Goal: Transaction & Acquisition: Purchase product/service

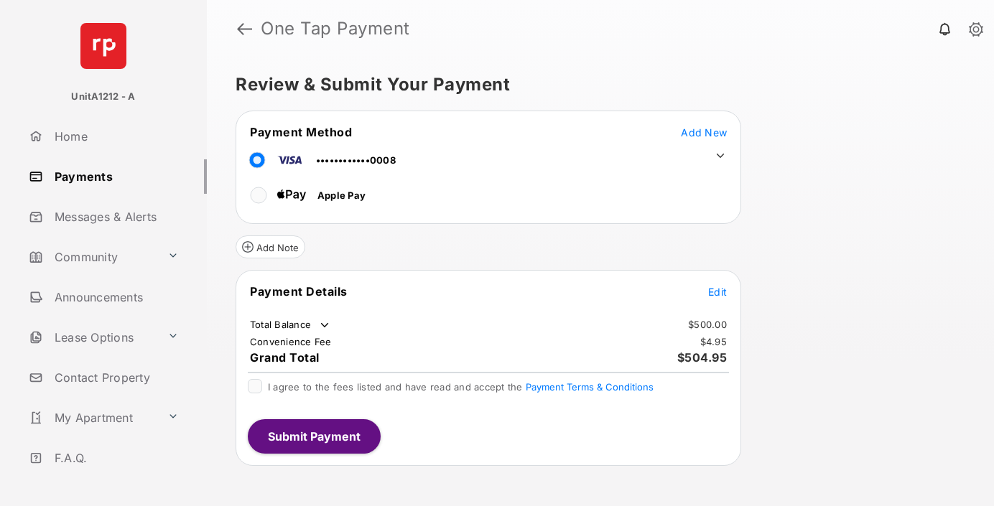
click at [704, 132] on span "Add New" at bounding box center [704, 132] width 46 height 12
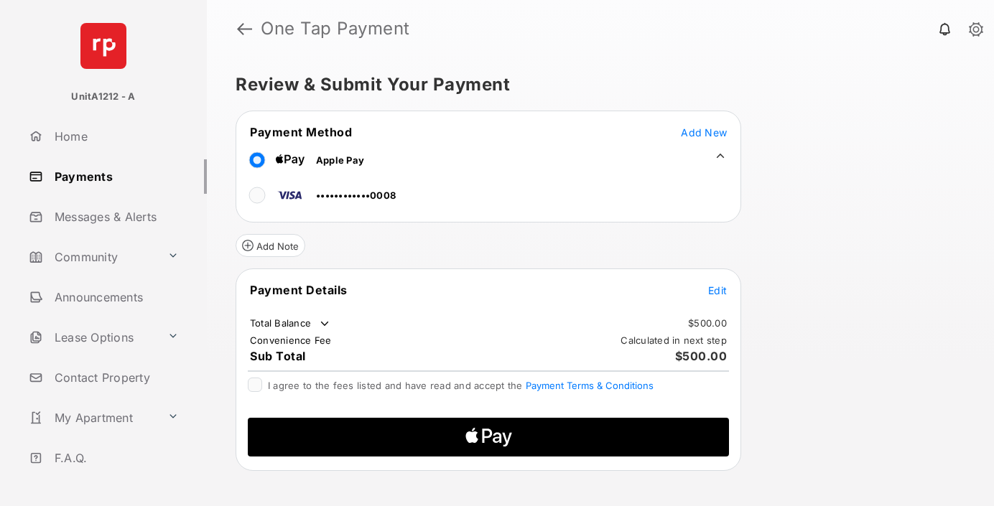
click at [718, 290] on span "Edit" at bounding box center [717, 290] width 19 height 12
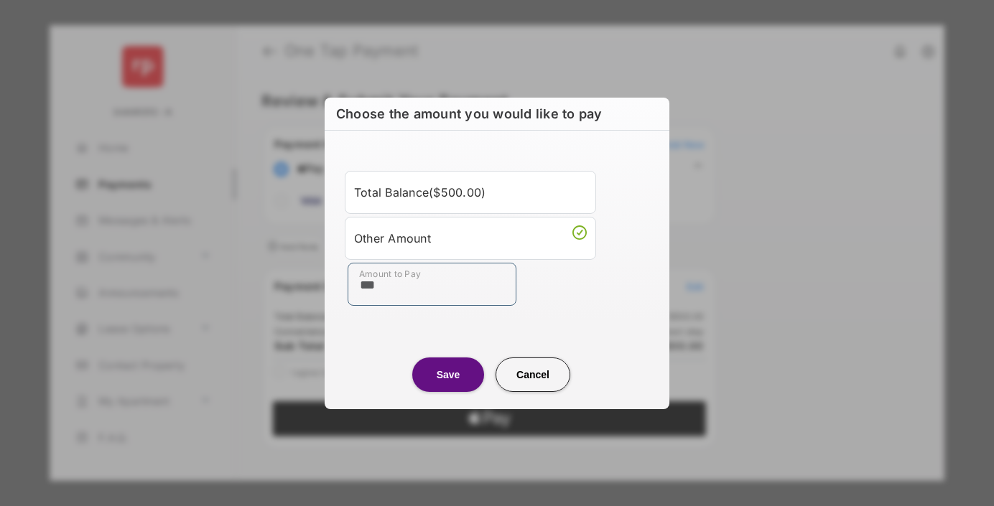
type input "***"
click at [448, 374] on button "Save" at bounding box center [448, 375] width 72 height 34
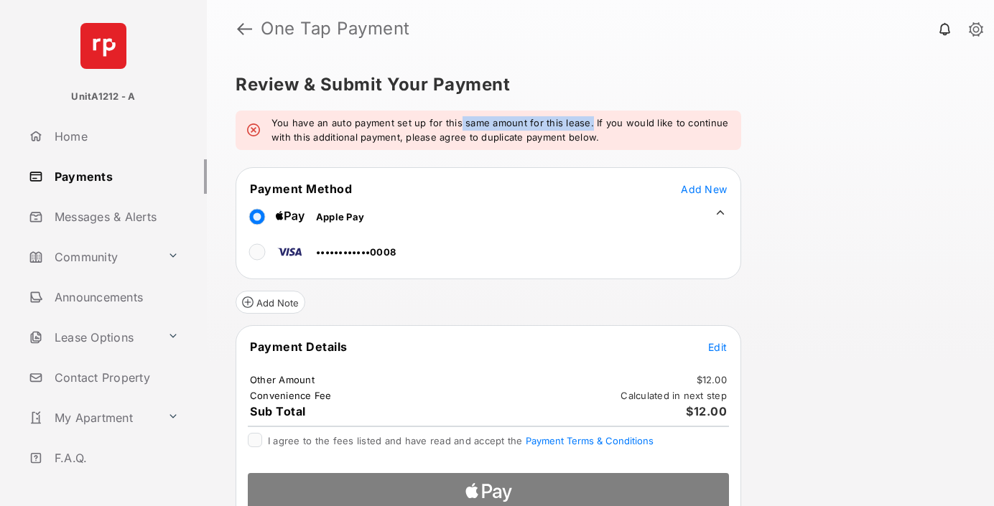
drag, startPoint x: 457, startPoint y: 117, endPoint x: 589, endPoint y: 124, distance: 132.3
click at [589, 124] on em "You have an auto payment set up for this same amount for this lease. If you wou…" at bounding box center [501, 130] width 458 height 28
drag, startPoint x: 589, startPoint y: 124, endPoint x: 685, endPoint y: 125, distance: 95.5
click at [685, 125] on em "You have an auto payment set up for this same amount for this lease. If you wou…" at bounding box center [501, 130] width 458 height 28
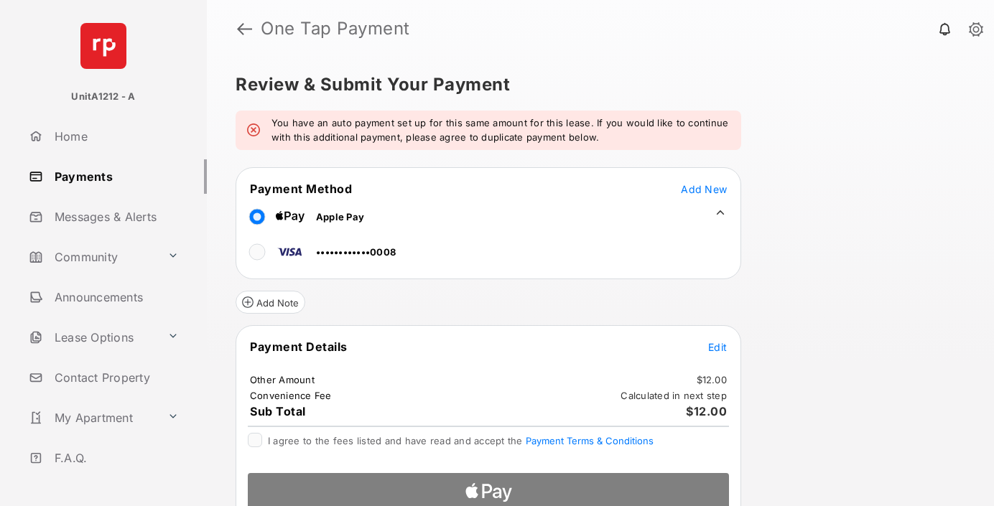
click at [283, 139] on em "You have an auto payment set up for this same amount for this lease. If you wou…" at bounding box center [501, 130] width 458 height 28
drag, startPoint x: 283, startPoint y: 139, endPoint x: 472, endPoint y: 138, distance: 188.9
click at [472, 138] on em "You have an auto payment set up for this same amount for this lease. If you wou…" at bounding box center [501, 130] width 458 height 28
drag, startPoint x: 472, startPoint y: 138, endPoint x: 576, endPoint y: 137, distance: 104.2
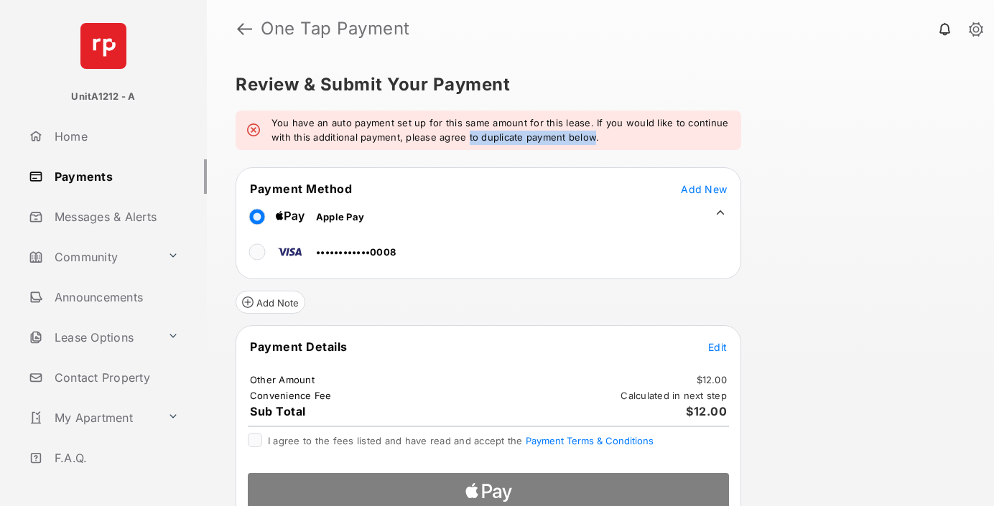
click at [576, 137] on em "You have an auto payment set up for this same amount for this lease. If you wou…" at bounding box center [501, 130] width 458 height 28
drag, startPoint x: 576, startPoint y: 137, endPoint x: 466, endPoint y: 137, distance: 109.9
click at [466, 137] on em "You have an auto payment set up for this same amount for this lease. If you wou…" at bounding box center [501, 130] width 458 height 28
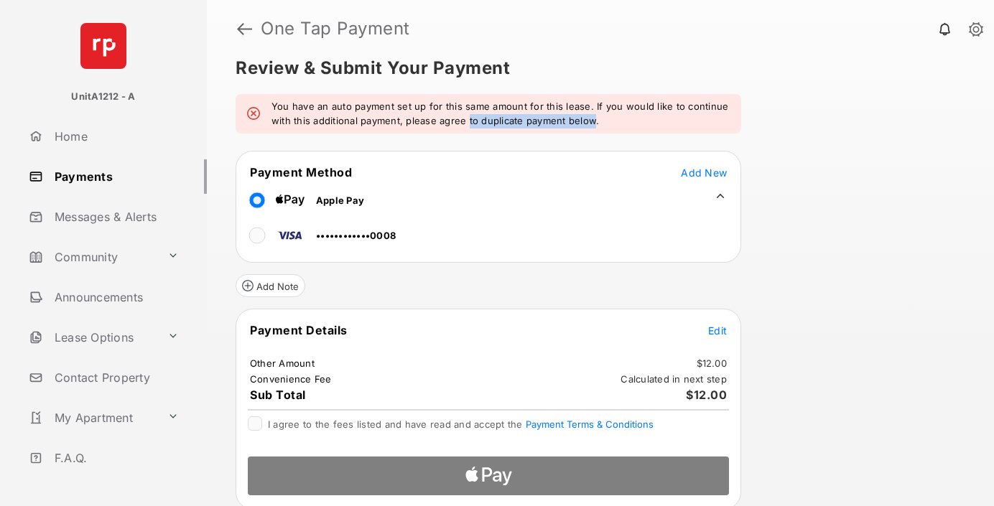
scroll to position [22, 0]
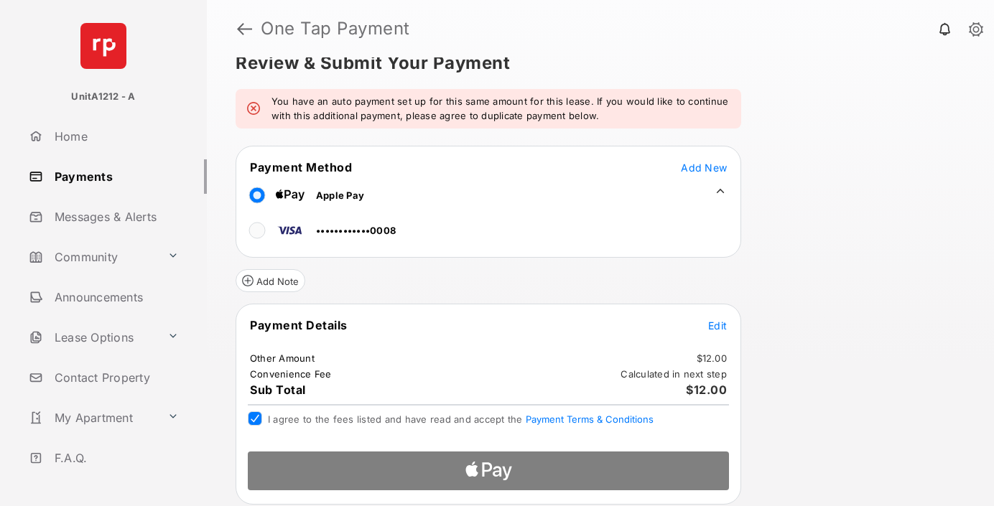
click at [483, 475] on div at bounding box center [488, 466] width 504 height 52
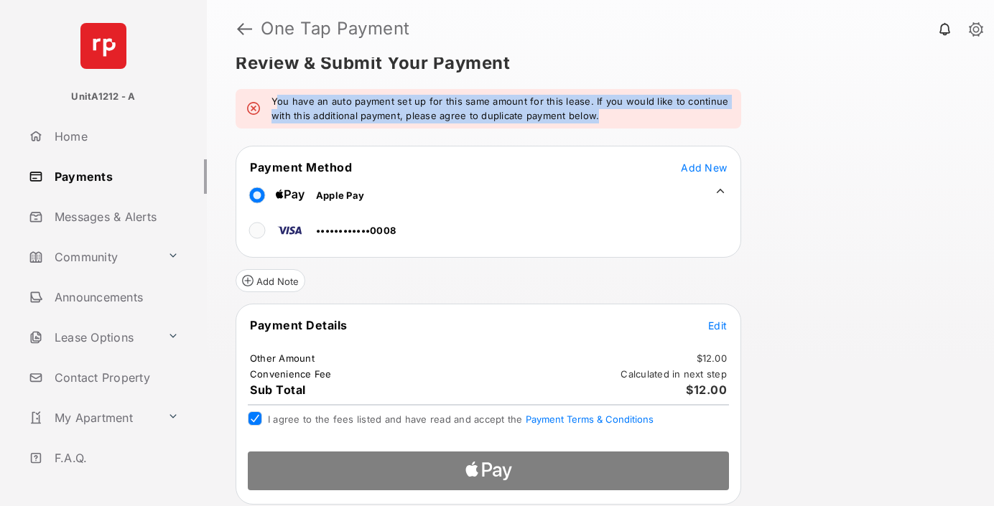
drag, startPoint x: 279, startPoint y: 104, endPoint x: 582, endPoint y: 125, distance: 303.9
click at [575, 139] on form "You have an auto payment set up for this same amount for this lease. If you wou…" at bounding box center [489, 297] width 506 height 416
click at [588, 120] on em "You have an auto payment set up for this same amount for this lease. If you wou…" at bounding box center [501, 109] width 458 height 28
drag, startPoint x: 588, startPoint y: 120, endPoint x: 279, endPoint y: 93, distance: 309.4
click at [279, 93] on div "You have an auto payment set up for this same amount for this lease. If you wou…" at bounding box center [489, 109] width 506 height 40
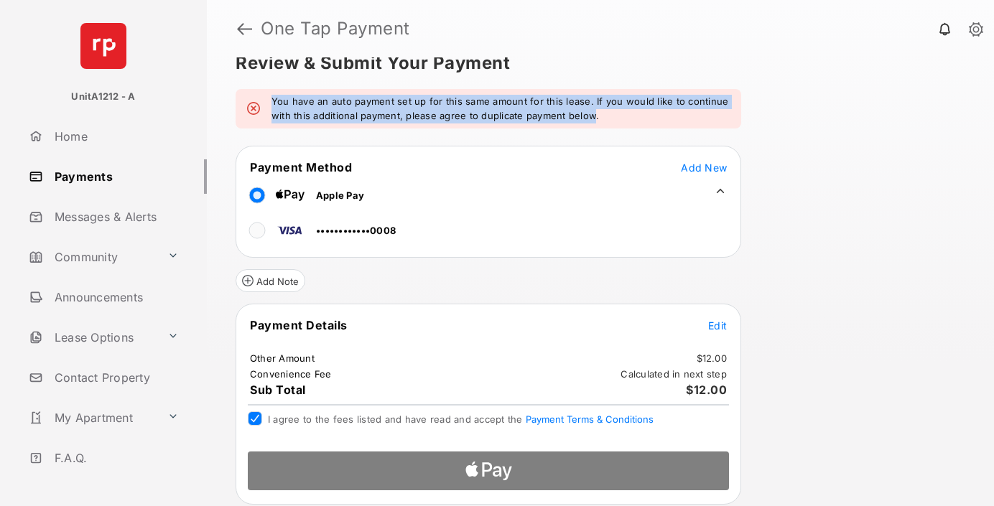
click at [279, 93] on div "You have an auto payment set up for this same amount for this lease. If you wou…" at bounding box center [489, 109] width 506 height 40
drag, startPoint x: 279, startPoint y: 93, endPoint x: 611, endPoint y: 114, distance: 332.6
click at [611, 114] on div "You have an auto payment set up for this same amount for this lease. If you wou…" at bounding box center [489, 109] width 506 height 40
click at [611, 114] on em "You have an auto payment set up for this same amount for this lease. If you wou…" at bounding box center [501, 109] width 458 height 28
drag, startPoint x: 611, startPoint y: 114, endPoint x: 279, endPoint y: 96, distance: 333.1
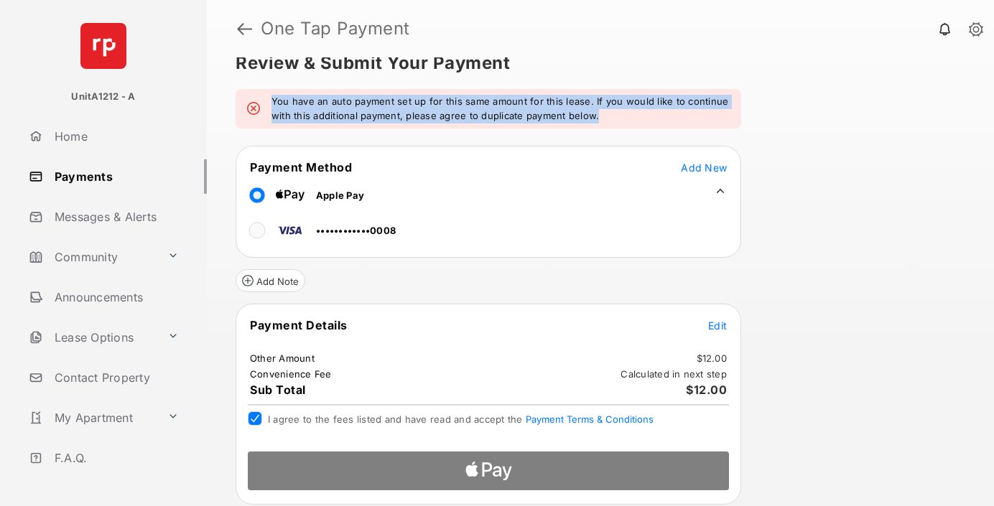
click at [279, 96] on em "You have an auto payment set up for this same amount for this lease. If you wou…" at bounding box center [501, 109] width 458 height 28
drag, startPoint x: 279, startPoint y: 96, endPoint x: 636, endPoint y: 127, distance: 358.3
click at [636, 127] on div "You have an auto payment set up for this same amount for this lease. If you wou…" at bounding box center [489, 109] width 506 height 40
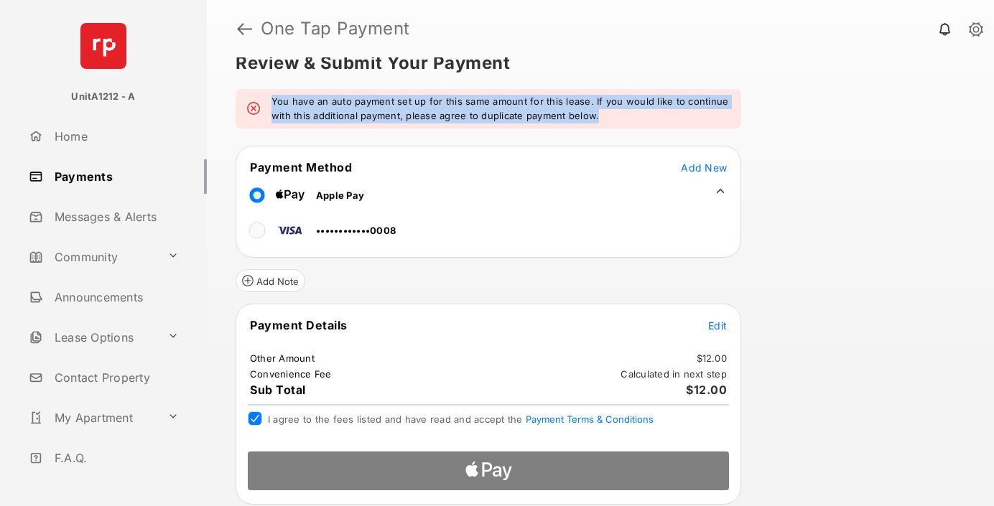
drag, startPoint x: 636, startPoint y: 127, endPoint x: 277, endPoint y: 99, distance: 360.3
click at [277, 99] on div "You have an auto payment set up for this same amount for this lease. If you wou…" at bounding box center [489, 109] width 506 height 40
click at [277, 99] on em "You have an auto payment set up for this same amount for this lease. If you wou…" at bounding box center [501, 109] width 458 height 28
drag, startPoint x: 277, startPoint y: 99, endPoint x: 584, endPoint y: 126, distance: 308.6
click at [584, 126] on div "You have an auto payment set up for this same amount for this lease. If you wou…" at bounding box center [489, 109] width 506 height 40
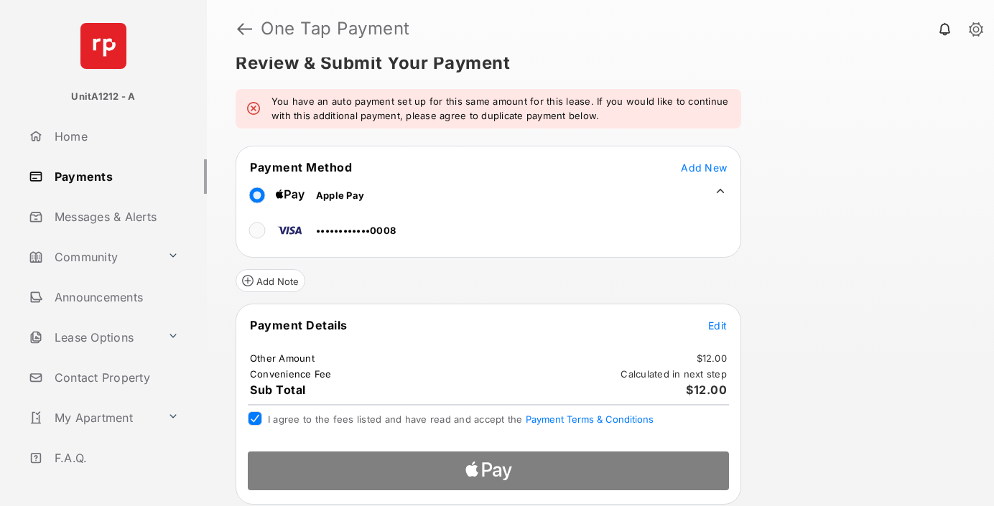
click at [485, 471] on div at bounding box center [488, 466] width 504 height 52
click at [458, 458] on div at bounding box center [488, 466] width 504 height 52
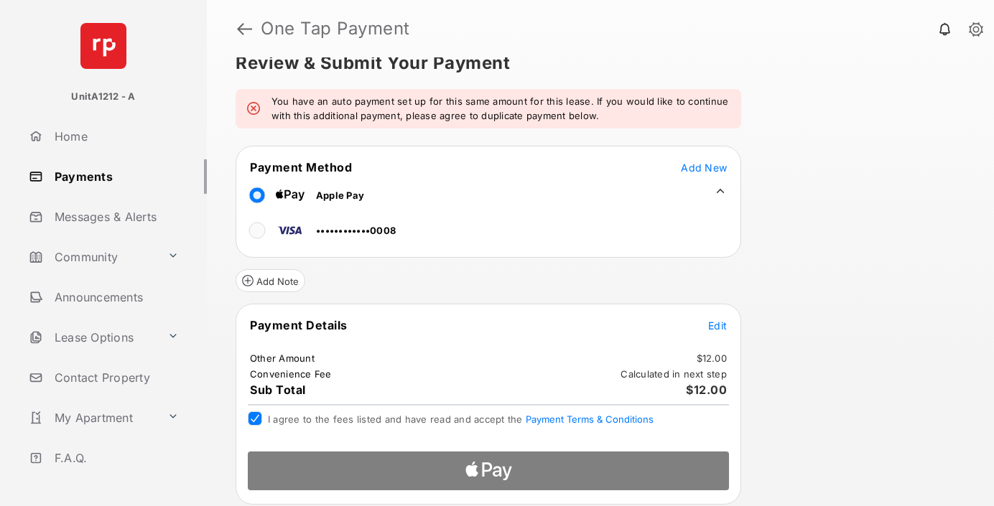
click at [458, 458] on div at bounding box center [488, 466] width 504 height 52
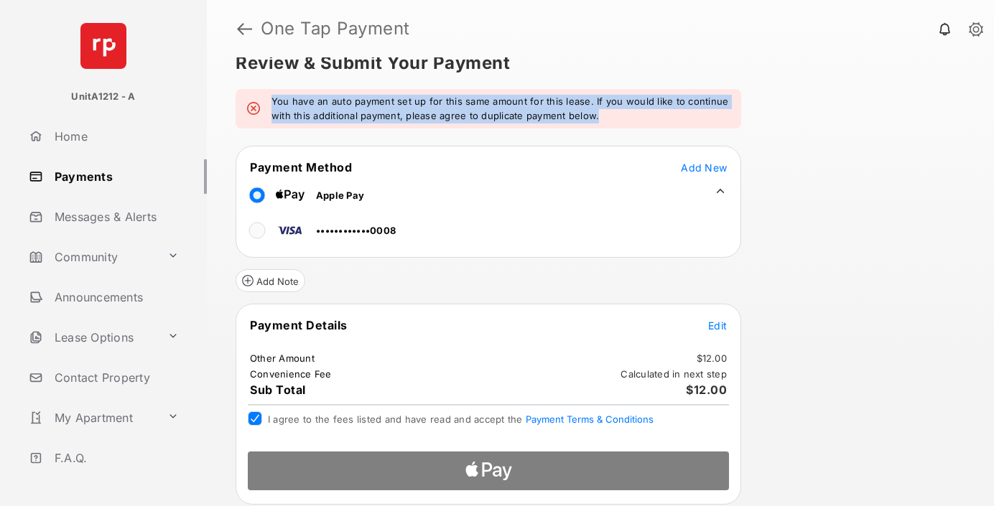
drag, startPoint x: 273, startPoint y: 98, endPoint x: 564, endPoint y: 133, distance: 293.0
click at [564, 133] on form "You have an auto payment set up for this same amount for this lease. If you wou…" at bounding box center [489, 297] width 506 height 416
click at [606, 111] on em "You have an auto payment set up for this same amount for this lease. If you wou…" at bounding box center [501, 109] width 458 height 28
drag, startPoint x: 606, startPoint y: 111, endPoint x: 275, endPoint y: 93, distance: 330.9
click at [275, 93] on div "You have an auto payment set up for this same amount for this lease. If you wou…" at bounding box center [489, 109] width 506 height 40
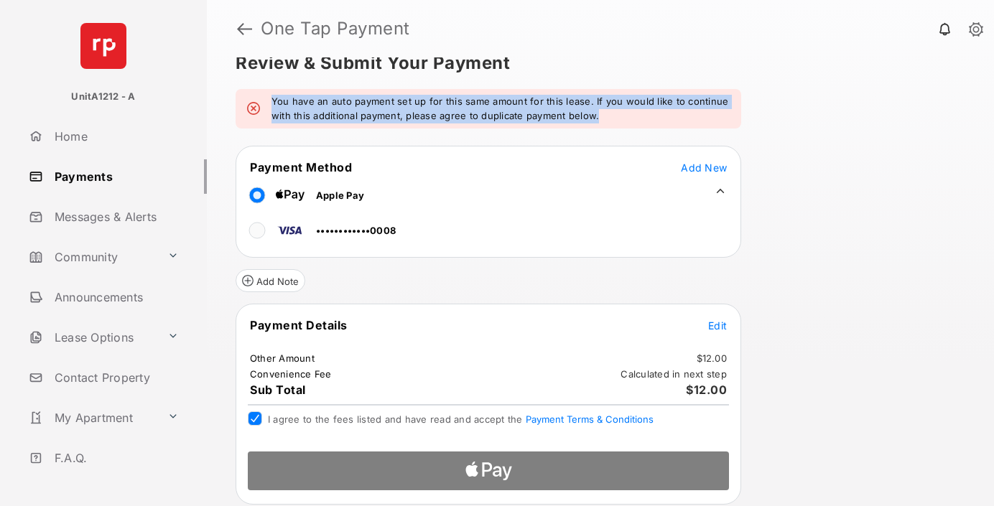
click at [271, 109] on div "You have an auto payment set up for this same amount for this lease. If you wou…" at bounding box center [489, 109] width 506 height 40
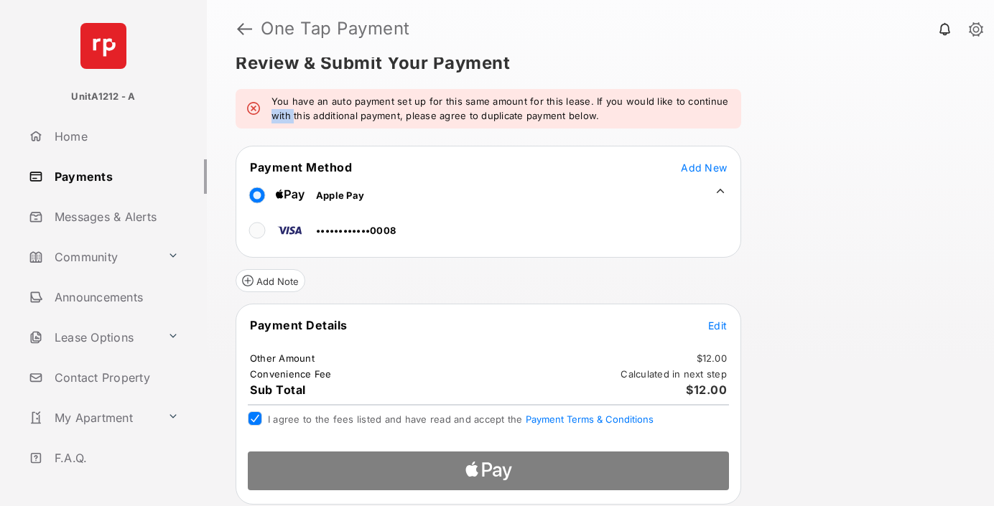
click at [271, 109] on div "You have an auto payment set up for this same amount for this lease. If you wou…" at bounding box center [489, 109] width 506 height 40
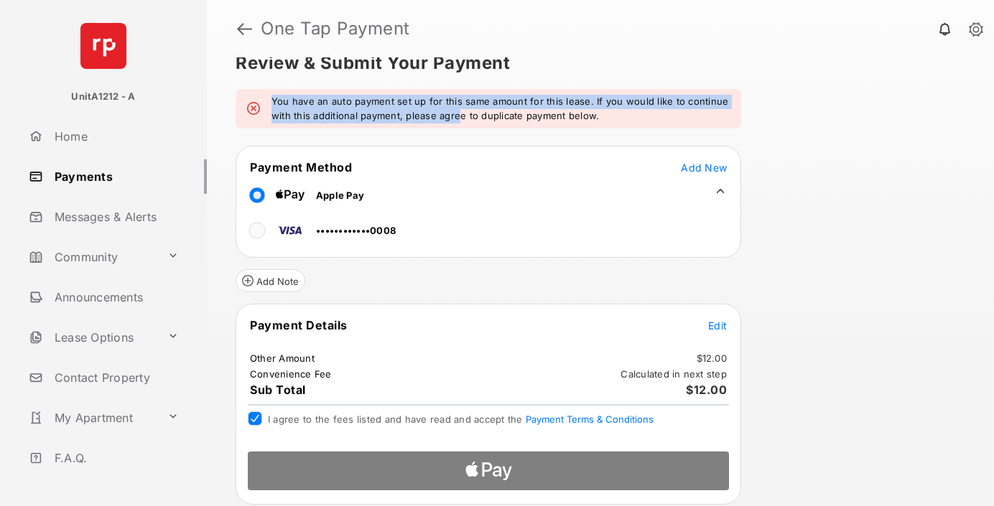
drag, startPoint x: 271, startPoint y: 101, endPoint x: 509, endPoint y: 118, distance: 238.3
click at [498, 119] on div "You have an auto payment set up for this same amount for this lease. If you wou…" at bounding box center [489, 109] width 506 height 40
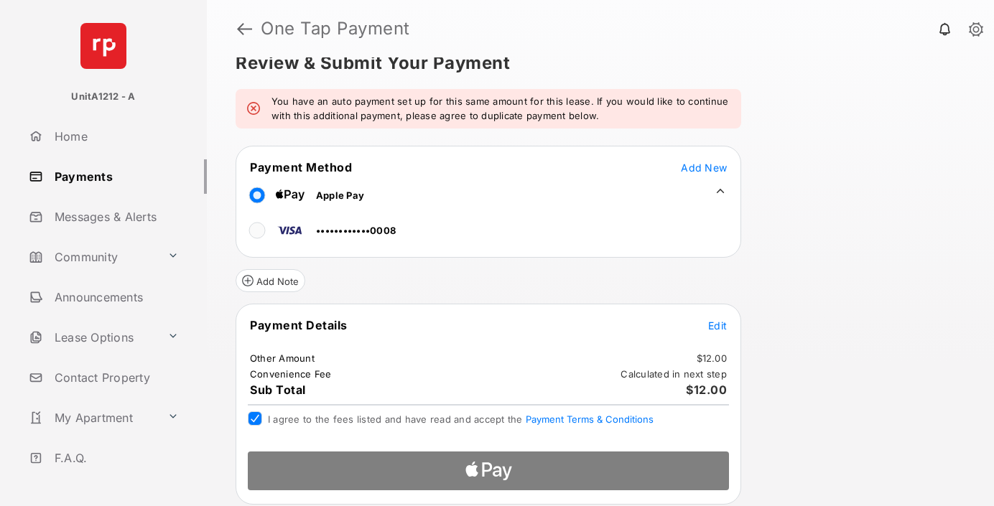
click at [509, 118] on em "You have an auto payment set up for this same amount for this lease. If you wou…" at bounding box center [501, 109] width 458 height 28
drag, startPoint x: 509, startPoint y: 118, endPoint x: 606, endPoint y: 123, distance: 97.1
click at [532, 120] on em "You have an auto payment set up for this same amount for this lease. If you wou…" at bounding box center [501, 109] width 458 height 28
click at [609, 123] on div "You have an auto payment set up for this same amount for this lease. If you wou…" at bounding box center [489, 109] width 506 height 40
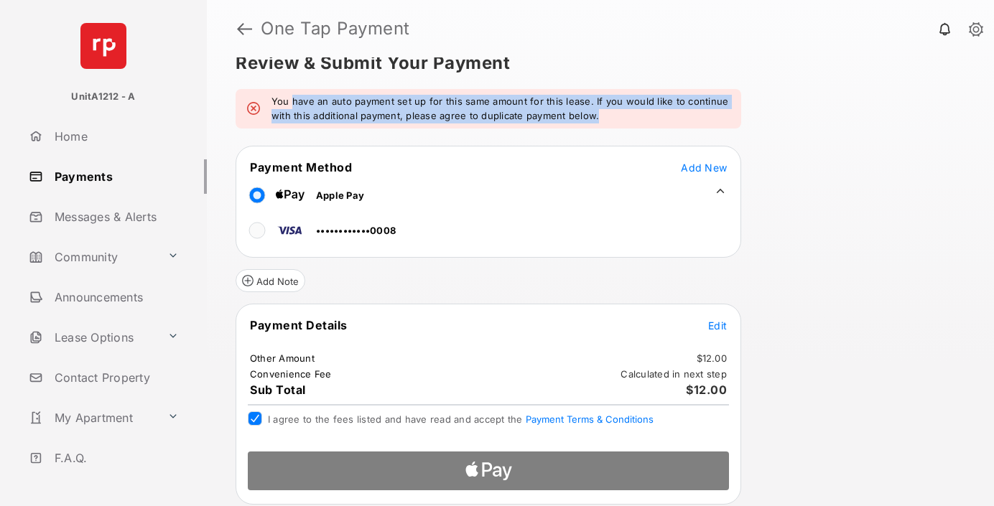
drag, startPoint x: 609, startPoint y: 123, endPoint x: 310, endPoint y: 101, distance: 299.7
click at [310, 101] on div "You have an auto payment set up for this same amount for this lease. If you wou…" at bounding box center [489, 109] width 506 height 40
click at [292, 99] on em "You have an auto payment set up for this same amount for this lease. If you wou…" at bounding box center [501, 109] width 458 height 28
drag, startPoint x: 292, startPoint y: 99, endPoint x: 542, endPoint y: 119, distance: 251.5
click at [542, 119] on em "You have an auto payment set up for this same amount for this lease. If you wou…" at bounding box center [501, 109] width 458 height 28
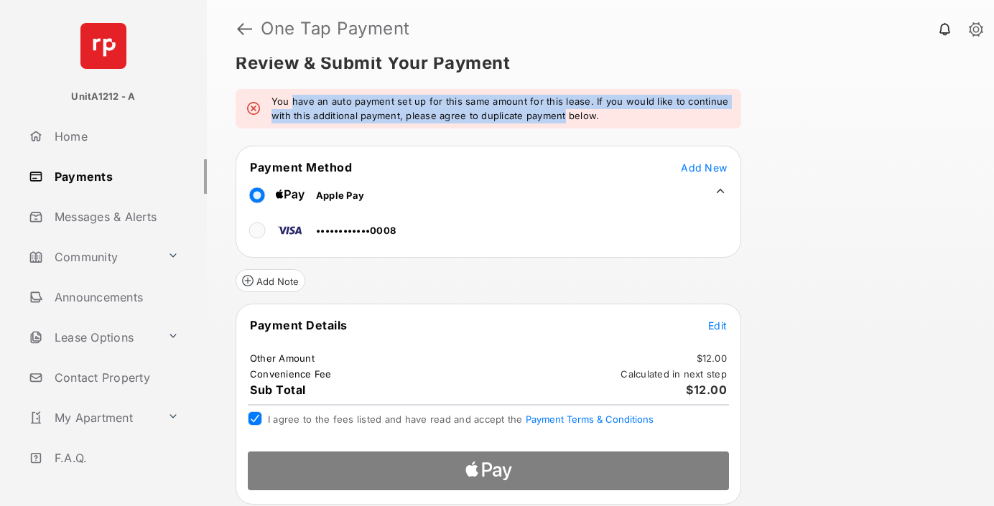
click at [542, 119] on em "You have an auto payment set up for this same amount for this lease. If you wou…" at bounding box center [501, 109] width 458 height 28
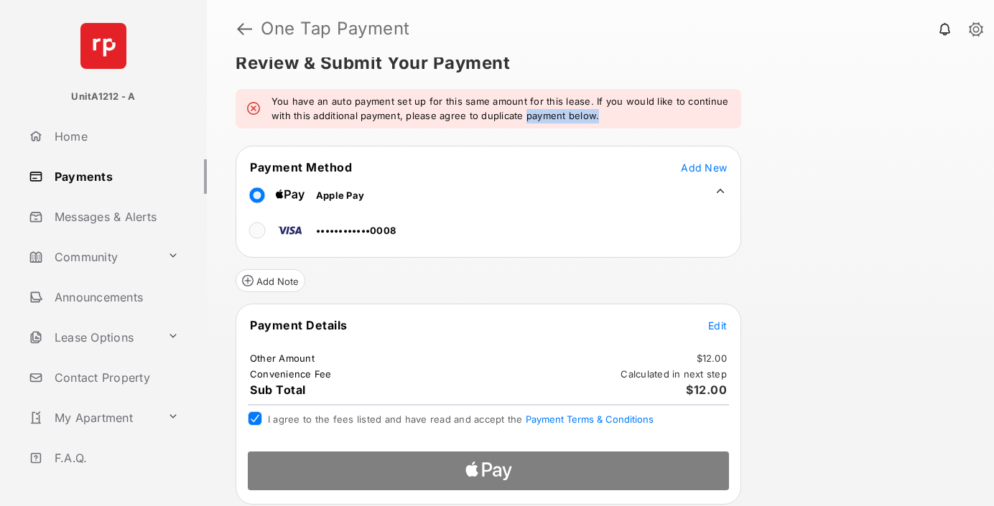
drag, startPoint x: 542, startPoint y: 119, endPoint x: 631, endPoint y: 119, distance: 89.1
click at [631, 119] on em "You have an auto payment set up for this same amount for this lease. If you wou…" at bounding box center [501, 109] width 458 height 28
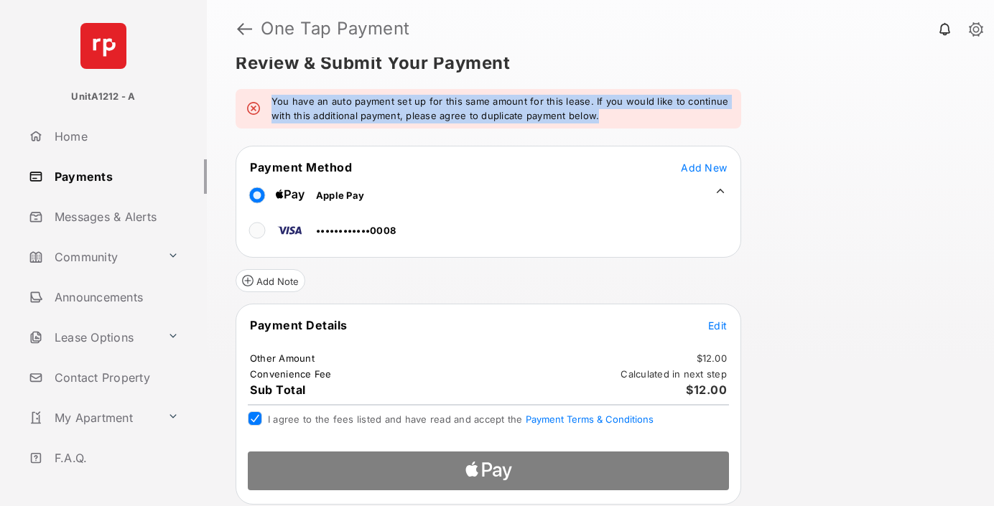
drag, startPoint x: 631, startPoint y: 119, endPoint x: 274, endPoint y: 88, distance: 358.3
click at [274, 88] on div "Review & Submit Your Payment You have an auto payment set up for this same amou…" at bounding box center [600, 281] width 787 height 449
drag, startPoint x: 274, startPoint y: 88, endPoint x: 587, endPoint y: 122, distance: 314.3
click at [587, 122] on div "Review & Submit Your Payment You have an auto payment set up for this same amou…" at bounding box center [600, 281] width 787 height 449
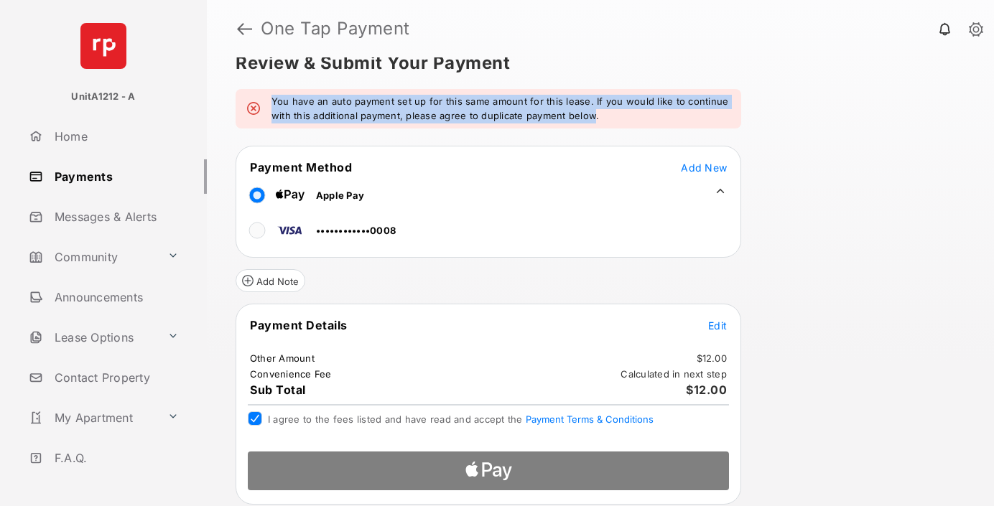
click at [587, 122] on em "You have an auto payment set up for this same amount for this lease. If you wou…" at bounding box center [501, 109] width 458 height 28
drag, startPoint x: 587, startPoint y: 122, endPoint x: 282, endPoint y: 99, distance: 306.2
click at [282, 99] on em "You have an auto payment set up for this same amount for this lease. If you wou…" at bounding box center [501, 109] width 458 height 28
drag, startPoint x: 282, startPoint y: 99, endPoint x: 578, endPoint y: 139, distance: 298.6
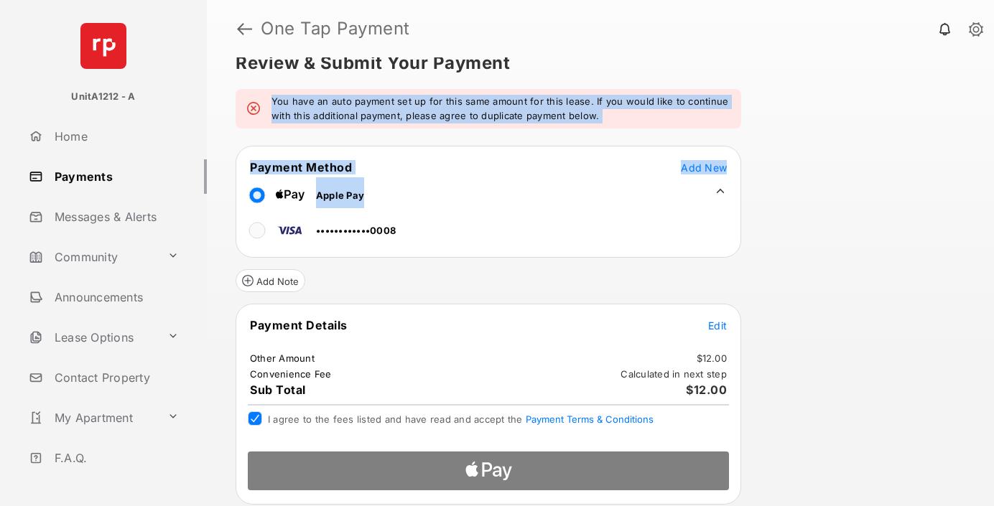
click at [578, 139] on form "You have an auto payment set up for this same amount for this lease. If you wou…" at bounding box center [489, 297] width 506 height 416
click at [590, 120] on em "You have an auto payment set up for this same amount for this lease. If you wou…" at bounding box center [501, 109] width 458 height 28
drag, startPoint x: 590, startPoint y: 120, endPoint x: 274, endPoint y: 95, distance: 316.4
click at [274, 95] on em "You have an auto payment set up for this same amount for this lease. If you wou…" at bounding box center [501, 109] width 458 height 28
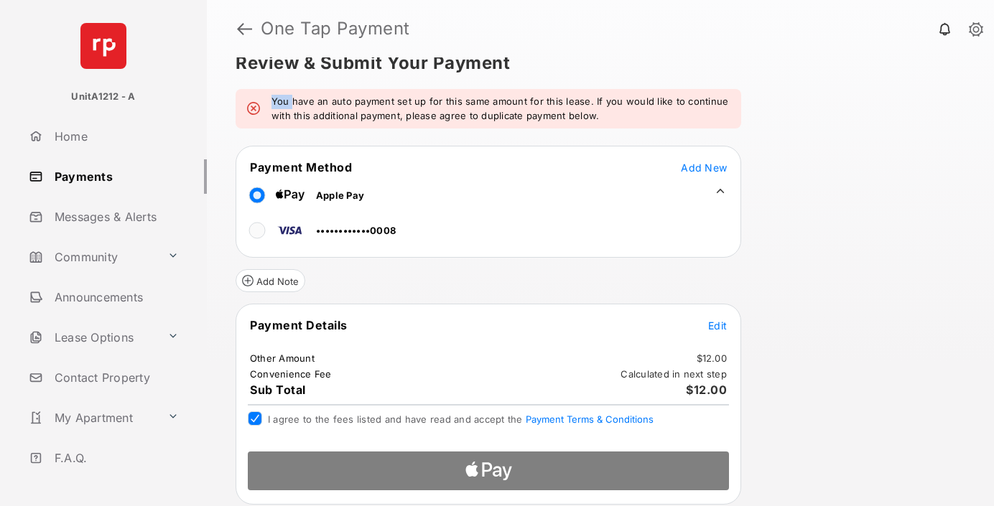
drag, startPoint x: 274, startPoint y: 95, endPoint x: 286, endPoint y: 95, distance: 11.5
click at [286, 95] on em "You have an auto payment set up for this same amount for this lease. If you wou…" at bounding box center [501, 109] width 458 height 28
